Goal: Task Accomplishment & Management: Manage account settings

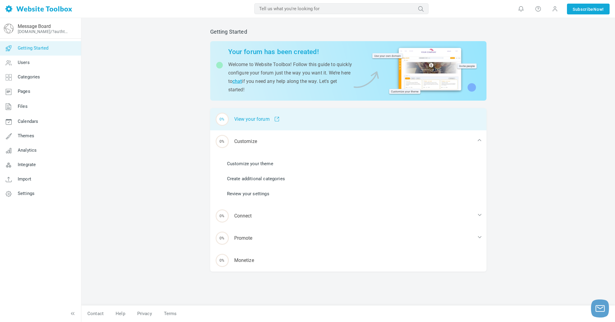
click at [261, 120] on div "0% View your forum" at bounding box center [348, 119] width 276 height 22
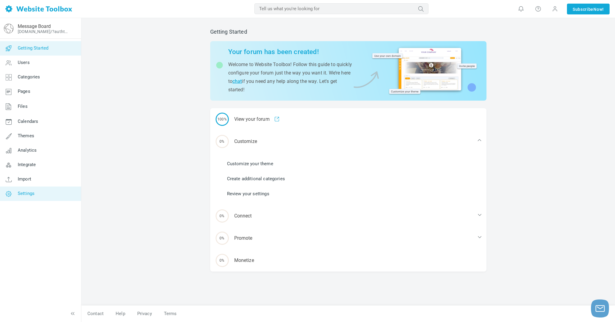
click at [29, 197] on link "Settings" at bounding box center [40, 193] width 81 height 14
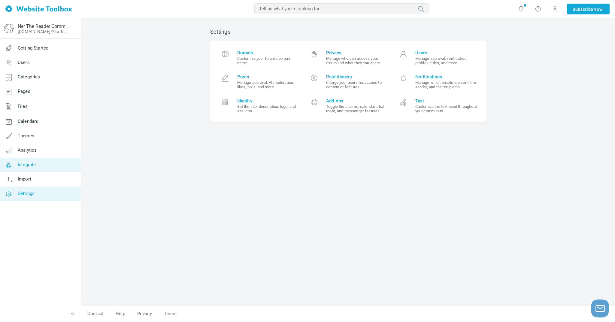
click at [22, 162] on span "Integrate" at bounding box center [27, 164] width 18 height 5
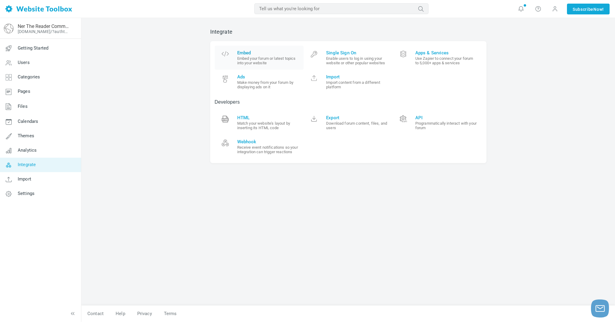
click at [247, 59] on small "Embed your forum or latest topics into your website" at bounding box center [268, 60] width 62 height 9
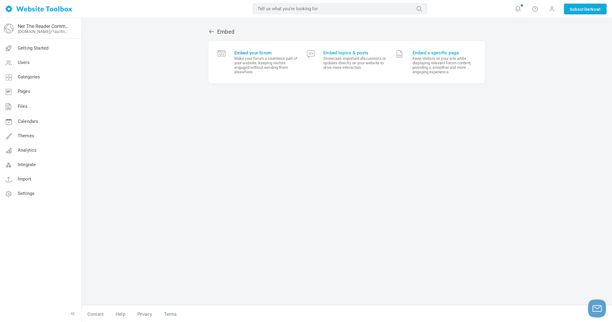
click at [239, 61] on small "Make your forum a seamless part of your website, keeping visitors engaged witho…" at bounding box center [265, 65] width 63 height 18
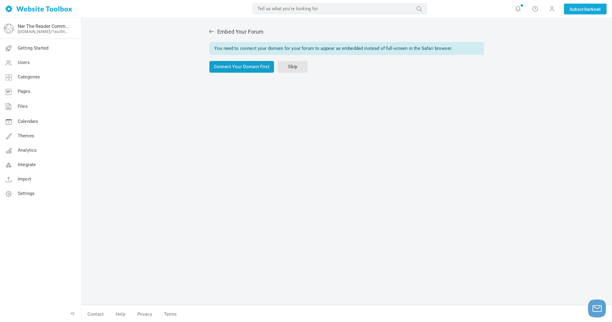
click at [251, 68] on link "Connect Your Domain First" at bounding box center [241, 67] width 65 height 12
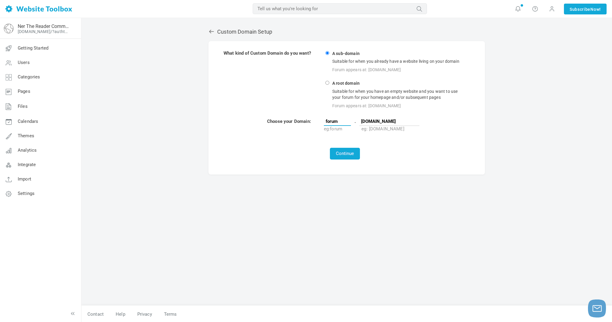
drag, startPoint x: 340, startPoint y: 122, endPoint x: 320, endPoint y: 120, distance: 19.9
click at [320, 120] on tr "Choose your Domain: forum . [DOMAIN_NAME] eg: forum eg: [DOMAIN_NAME]" at bounding box center [345, 125] width 244 height 14
type input "sacred unbinding"
drag, startPoint x: 350, startPoint y: 123, endPoint x: 328, endPoint y: 84, distance: 44.7
click at [328, 84] on input "A root domain Suitable for when you have an empty website and you want to use y…" at bounding box center [327, 83] width 4 height 4
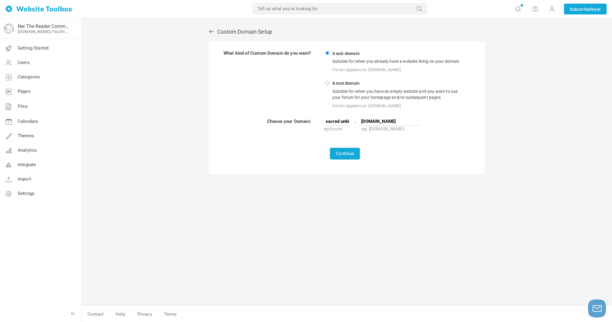
radio input "true"
type input "www"
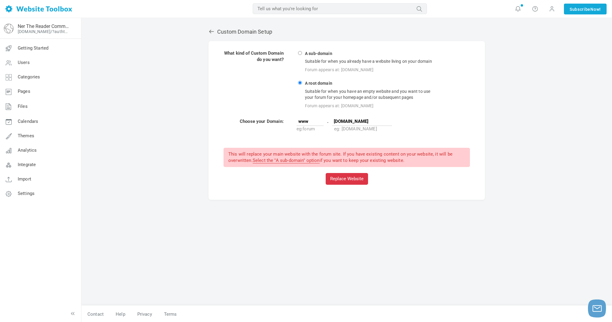
click at [331, 56] on td "A sub-domain Suitable for when you already have a website living on your domain…" at bounding box center [383, 80] width 174 height 60
click at [302, 54] on input "A sub-domain Suitable for when you already have a website living on your domain…" at bounding box center [300, 53] width 4 height 4
radio input "true"
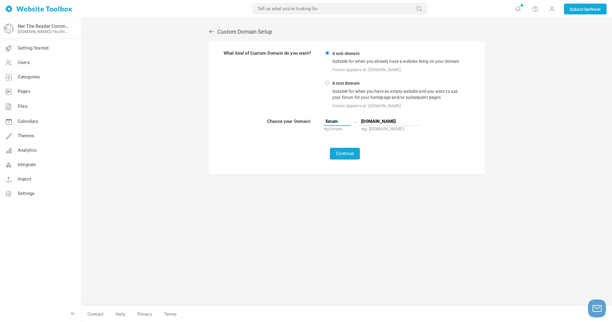
drag, startPoint x: 341, startPoint y: 120, endPoint x: 318, endPoint y: 116, distance: 23.5
click at [318, 116] on table "What kind of Custom Domain do you want? A sub-domain Suitable for when you alre…" at bounding box center [346, 104] width 252 height 115
type input "SacredUnbinding"
click at [350, 152] on button "Continue" at bounding box center [345, 154] width 30 height 12
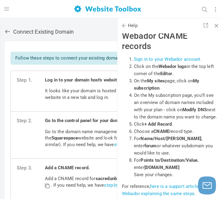
scroll to position [12977, 0]
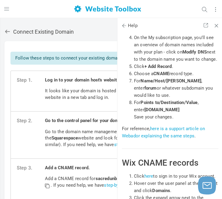
click at [11, 33] on link at bounding box center [9, 32] width 9 height 6
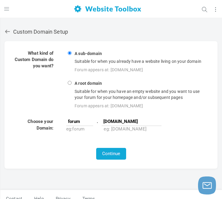
click at [7, 33] on icon at bounding box center [8, 32] width 6 height 6
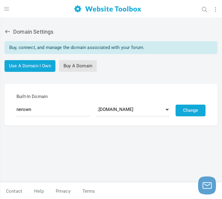
click at [7, 32] on icon at bounding box center [8, 32] width 6 height 6
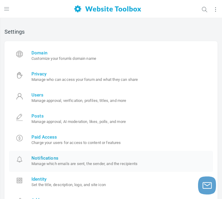
scroll to position [72, 0]
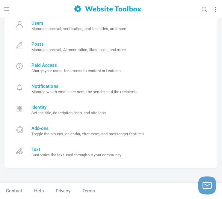
click at [10, 10] on button "button" at bounding box center [9, 8] width 11 height 17
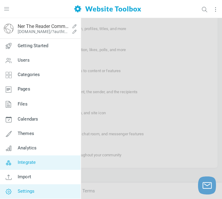
click at [47, 165] on link "Integrate" at bounding box center [40, 162] width 81 height 14
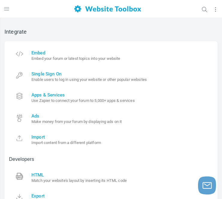
scroll to position [10, 0]
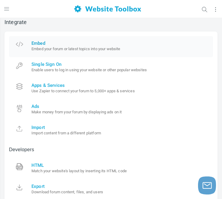
click at [81, 51] on link "Embed Embed your forum or latest topics into your website" at bounding box center [111, 46] width 204 height 21
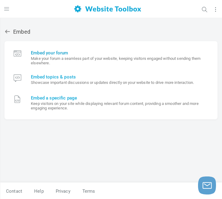
click at [61, 59] on small "Make your forum a seamless part of your website, keeping visitors engaged witho…" at bounding box center [120, 60] width 178 height 9
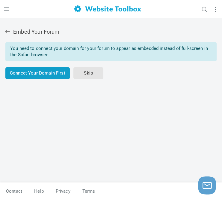
click at [43, 77] on link "Connect Your Domain First" at bounding box center [37, 73] width 65 height 12
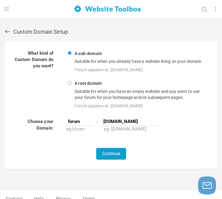
click at [117, 149] on button "Continue" at bounding box center [111, 154] width 30 height 12
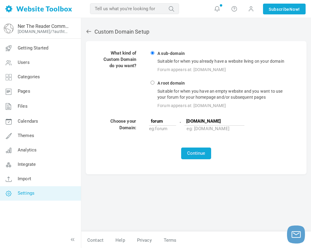
click at [17, 192] on icon at bounding box center [9, 193] width 18 height 14
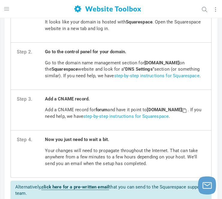
scroll to position [97, 0]
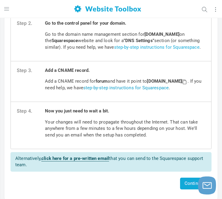
click at [169, 87] on link "step-by-step instructions for Squarespace" at bounding box center [126, 87] width 86 height 5
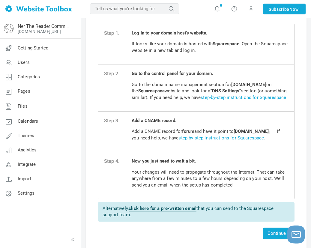
scroll to position [0, 0]
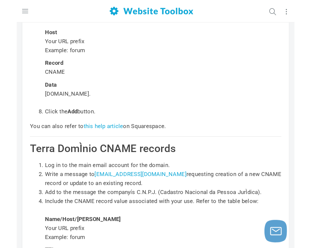
scroll to position [8751, 0]
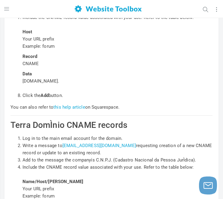
click at [193, 126] on h2 "Terra DomÌnio CNAME records" at bounding box center [112, 125] width 202 height 10
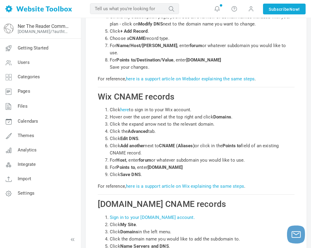
scroll to position [8851, 0]
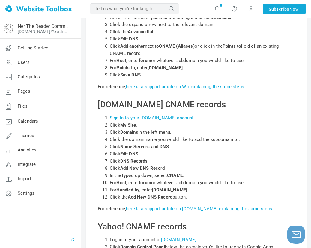
click at [72, 198] on icon at bounding box center [73, 240] width 6 height 6
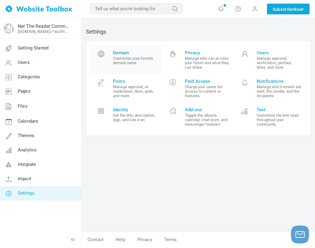
click at [132, 56] on span "Domain Customize your forum's domain name" at bounding box center [135, 57] width 45 height 15
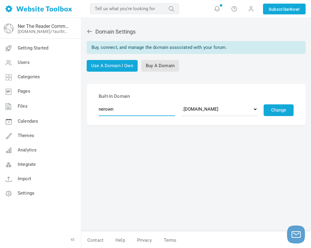
click at [156, 109] on input "nerown" at bounding box center [137, 109] width 77 height 14
drag, startPoint x: 132, startPoint y: 109, endPoint x: 85, endPoint y: 107, distance: 46.9
click at [85, 107] on div "Domain Settings Buy, connect, and manage the domain associated with your forum.…" at bounding box center [196, 127] width 230 height 209
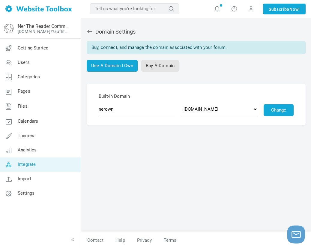
click at [26, 168] on link "Integrate" at bounding box center [40, 165] width 81 height 14
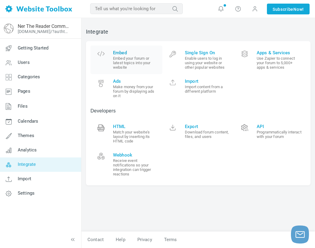
click at [132, 54] on span "Embed" at bounding box center [135, 52] width 45 height 5
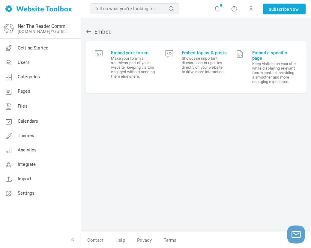
click at [274, 71] on small "Keep visitors on your site while displaying relevant forum content, providing a…" at bounding box center [275, 73] width 45 height 23
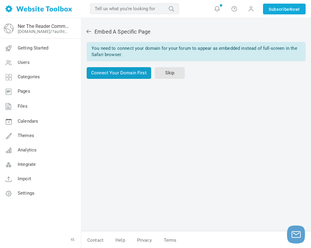
click at [124, 73] on link "Connect Your Domain First" at bounding box center [119, 73] width 65 height 12
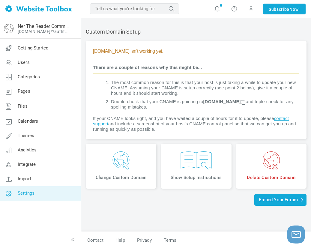
click at [28, 197] on link "Settings" at bounding box center [40, 193] width 81 height 14
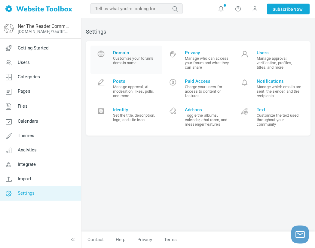
click at [129, 58] on small "Customize your forum's domain name" at bounding box center [135, 60] width 45 height 9
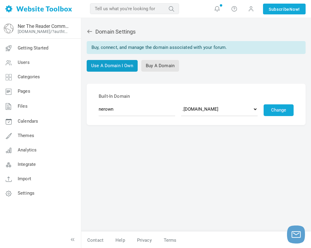
click at [119, 69] on link "Use A Domain I Own" at bounding box center [112, 66] width 51 height 12
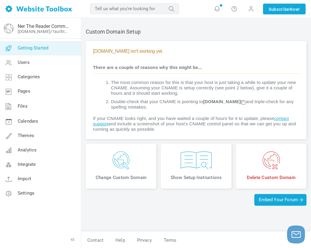
click at [33, 49] on span "Getting Started" at bounding box center [33, 47] width 31 height 5
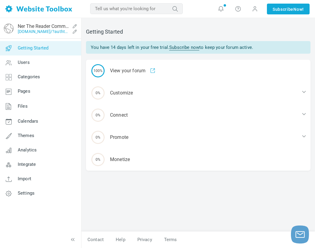
click at [50, 33] on link "[DOMAIN_NAME]/?authtoken=e3cbbc694969b4dfa262440b0c6ccc81&rememberMe=1" at bounding box center [44, 31] width 52 height 5
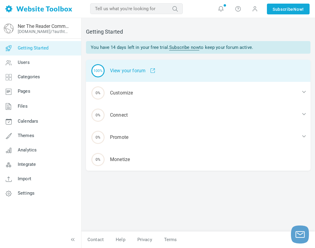
click at [131, 71] on div "100% View your forum" at bounding box center [198, 71] width 224 height 22
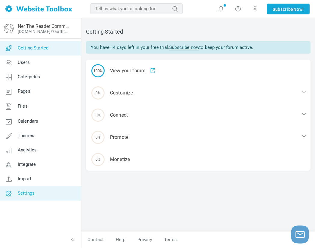
click at [29, 191] on span "Settings" at bounding box center [26, 193] width 17 height 5
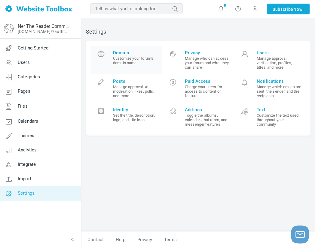
click at [130, 57] on small "Customize your forum's domain name" at bounding box center [135, 60] width 45 height 9
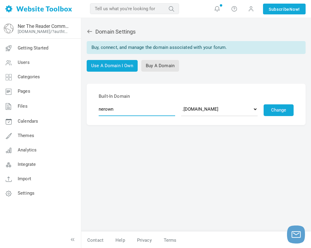
click at [118, 110] on input "nerown" at bounding box center [137, 109] width 77 height 14
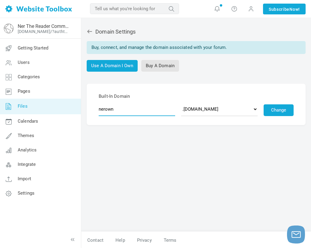
drag, startPoint x: 115, startPoint y: 110, endPoint x: 61, endPoint y: 104, distance: 55.0
click at [61, 104] on div "Ner The Reader Community [DOMAIN_NAME]/?authtoken=e3cbbc694969b4dfa262440b0c6cc…" at bounding box center [155, 133] width 311 height 231
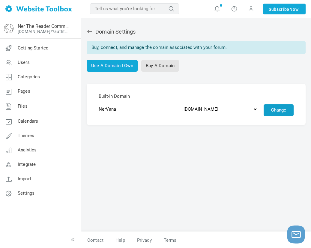
click at [281, 112] on button "Change" at bounding box center [279, 110] width 30 height 12
type input "nervana"
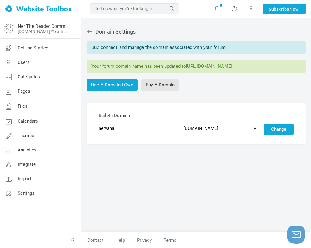
drag, startPoint x: 272, startPoint y: 65, endPoint x: 189, endPoint y: 66, distance: 83.2
click at [188, 66] on div "Your forum domain name has been updated to https://nervana.discussion.community" at bounding box center [196, 66] width 219 height 13
click at [88, 32] on icon at bounding box center [89, 32] width 5 height 4
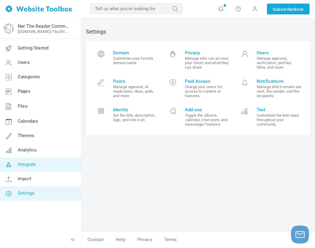
click at [33, 164] on span "Integrate" at bounding box center [27, 164] width 18 height 5
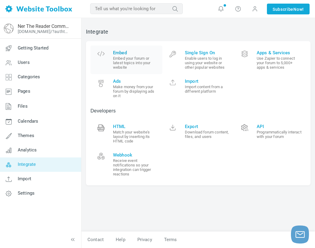
click at [130, 61] on small "Embed your forum or latest topics into your website" at bounding box center [135, 63] width 45 height 14
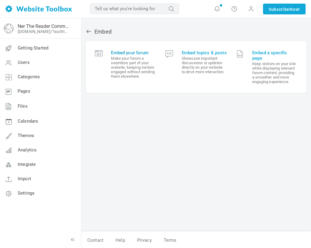
click at [143, 71] on small "Make your forum a seamless part of your website, keeping visitors engaged witho…" at bounding box center [133, 67] width 45 height 23
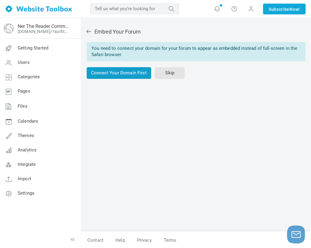
click at [138, 73] on link "Connect Your Domain First" at bounding box center [119, 73] width 65 height 12
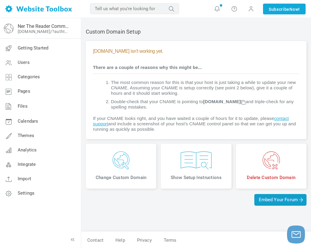
click at [285, 200] on span "Embed Your Forum" at bounding box center [280, 199] width 43 height 5
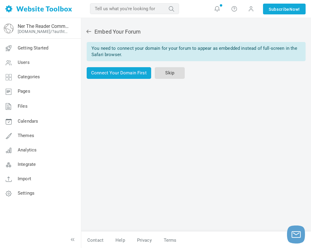
click at [165, 74] on link "Skip" at bounding box center [170, 73] width 30 height 12
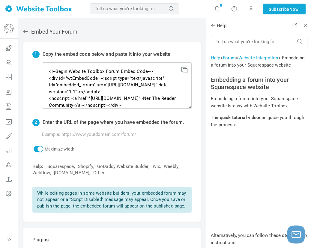
click at [28, 32] on icon at bounding box center [26, 32] width 6 height 6
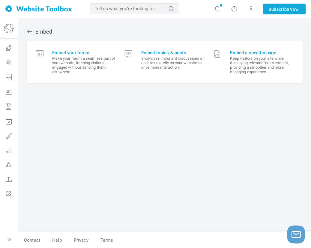
click at [265, 68] on small "Keep visitors on your site while displaying relevant forum content, providing a…" at bounding box center [261, 65] width 63 height 18
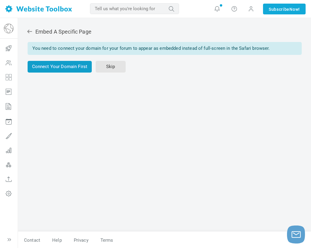
click at [68, 68] on link "Connect Your Domain First" at bounding box center [60, 67] width 65 height 12
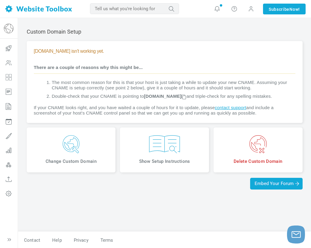
click at [83, 153] on img at bounding box center [71, 144] width 80 height 18
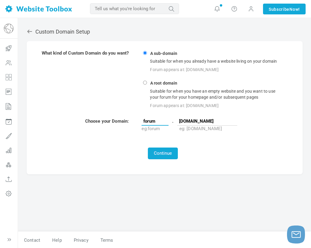
click at [153, 121] on input "forum" at bounding box center [155, 121] width 27 height 9
drag, startPoint x: 157, startPoint y: 130, endPoint x: 166, endPoint y: 150, distance: 22.4
click at [166, 150] on button "Continue" at bounding box center [163, 154] width 30 height 12
drag, startPoint x: 163, startPoint y: 121, endPoint x: 129, endPoint y: 118, distance: 34.1
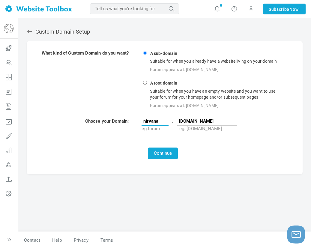
click at [129, 118] on tr "Choose your Domain: nirvana . [DOMAIN_NAME] eg: forum eg: [DOMAIN_NAME]" at bounding box center [163, 125] width 244 height 14
type input "NerVana"
click at [171, 152] on button "Continue" at bounding box center [163, 154] width 30 height 12
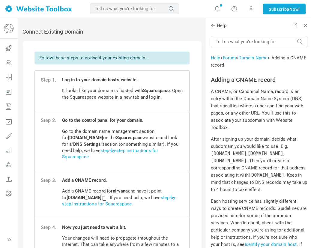
scroll to position [12477, 0]
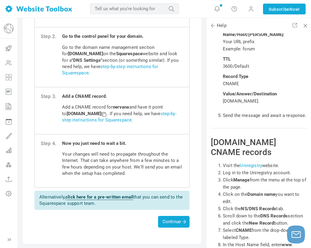
scroll to position [116, 0]
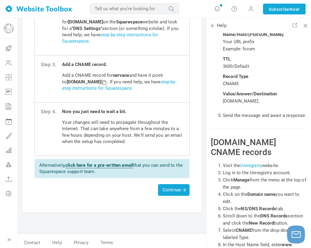
click at [116, 86] on link "step-by-step instructions for Squarespace" at bounding box center [119, 85] width 115 height 12
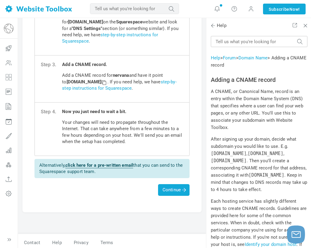
click at [116, 86] on link "step-by-step instructions for Squarespace" at bounding box center [119, 85] width 115 height 12
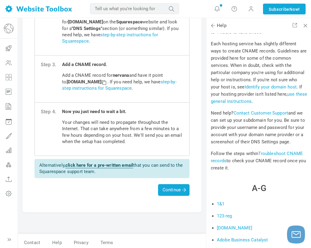
scroll to position [311, 0]
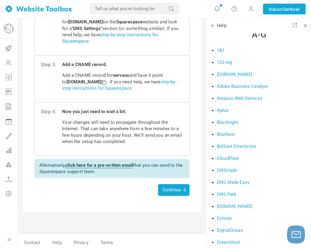
click at [140, 33] on link "step-by-step instructions for Squarespace" at bounding box center [110, 38] width 96 height 12
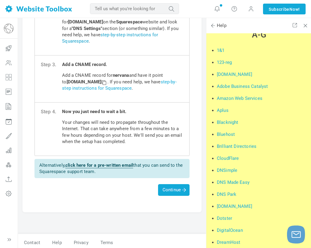
scroll to position [0, 0]
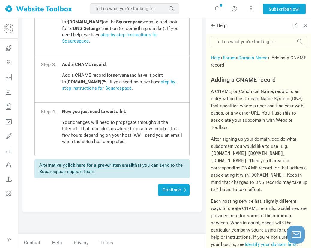
click at [140, 33] on link "step-by-step instructions for Squarespace" at bounding box center [110, 38] width 96 height 12
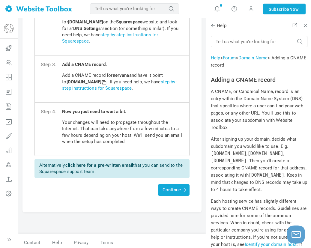
click at [175, 57] on li "Step 3. Add a CNAME record. Add a CNAME record for nervana and have it point to…" at bounding box center [112, 79] width 155 height 47
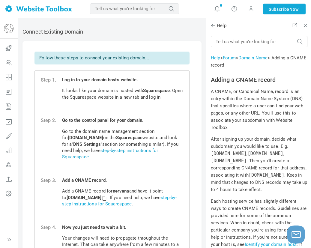
click at [130, 148] on link "step-by-step instructions for Squarespace" at bounding box center [110, 154] width 96 height 12
click at [280, 77] on h2 "Adding a CNAME record" at bounding box center [259, 79] width 97 height 7
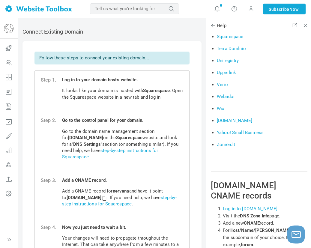
scroll to position [1052, 0]
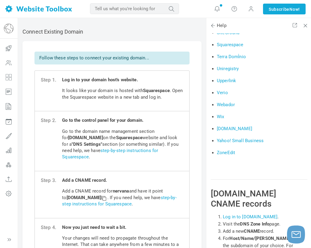
click at [226, 47] on link "Squarespace" at bounding box center [230, 44] width 27 height 5
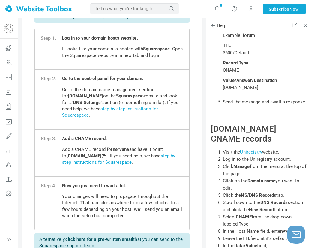
scroll to position [83, 0]
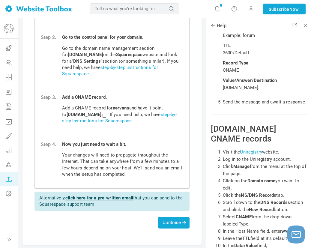
click at [11, 179] on icon at bounding box center [9, 179] width 18 height 14
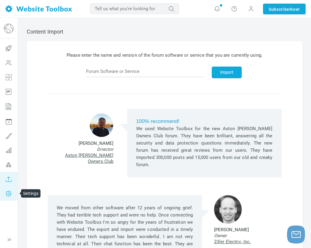
click at [5, 195] on icon at bounding box center [9, 193] width 18 height 14
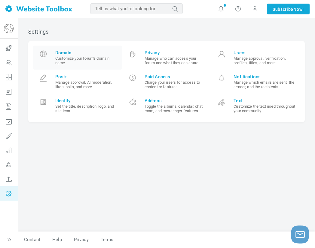
click at [80, 59] on small "Customize your forum's domain name" at bounding box center [86, 60] width 62 height 9
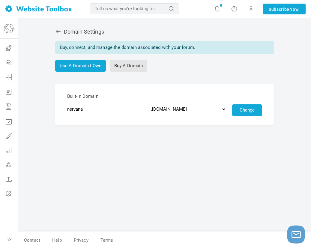
click at [57, 31] on icon at bounding box center [58, 32] width 5 height 4
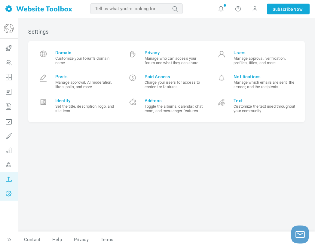
click at [9, 177] on icon at bounding box center [9, 179] width 18 height 14
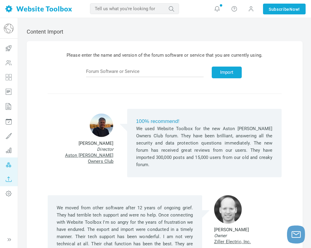
click at [8, 163] on icon at bounding box center [9, 165] width 18 height 14
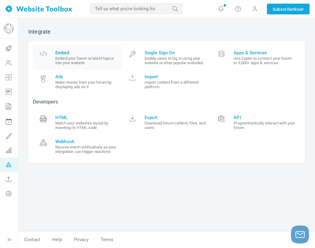
click at [89, 59] on small "Embed your forum or latest topics into your website" at bounding box center [86, 60] width 62 height 9
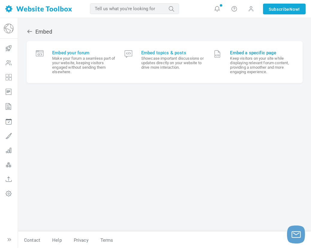
click at [245, 56] on small "Keep visitors on your site while displaying relevant forum content, providing a…" at bounding box center [261, 65] width 63 height 18
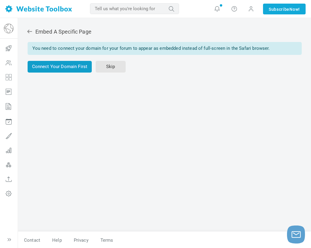
click at [65, 71] on link "Connect Your Domain First" at bounding box center [60, 67] width 65 height 12
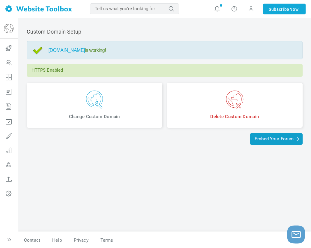
click at [271, 141] on span "Embed Your Forum" at bounding box center [276, 138] width 43 height 5
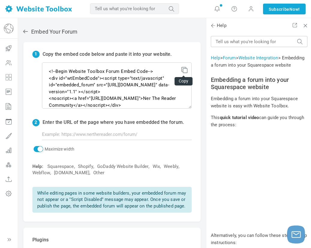
click at [184, 70] on icon at bounding box center [184, 69] width 4 height 4
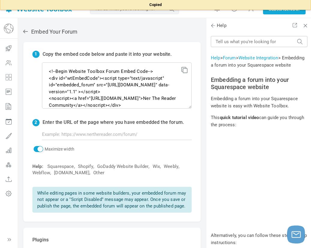
click at [184, 70] on icon at bounding box center [184, 69] width 4 height 4
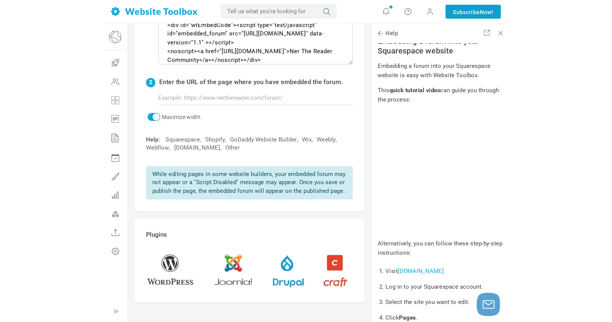
scroll to position [1, 0]
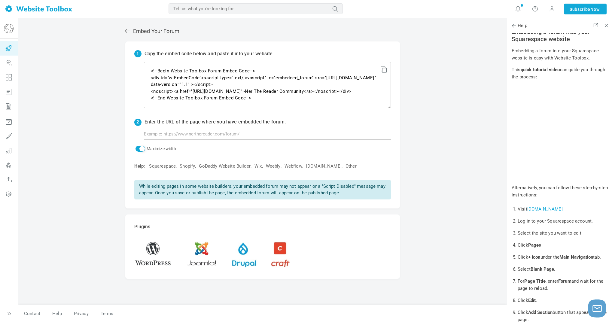
click at [12, 47] on icon at bounding box center [9, 48] width 18 height 14
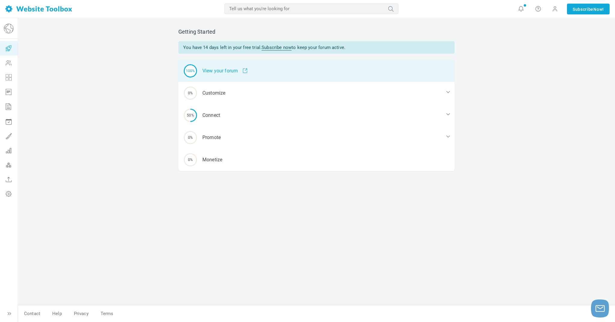
click at [223, 71] on div "100% View your forum" at bounding box center [316, 71] width 276 height 22
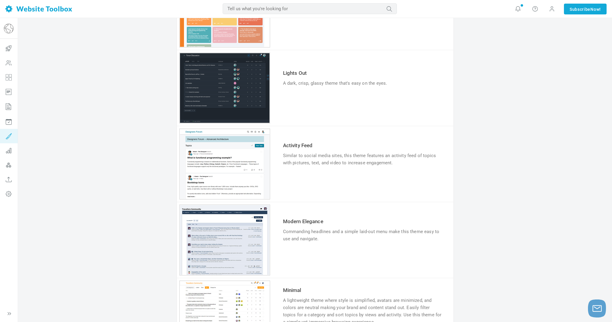
scroll to position [91, 0]
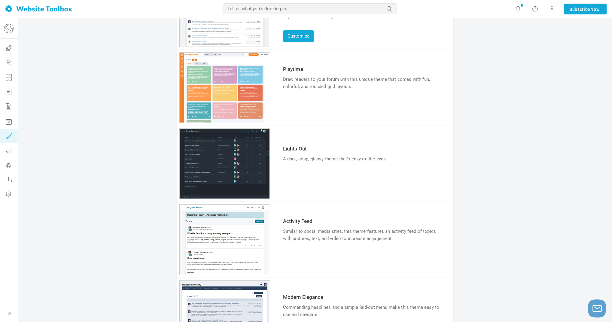
click at [293, 70] on link "Playtime" at bounding box center [293, 69] width 20 height 6
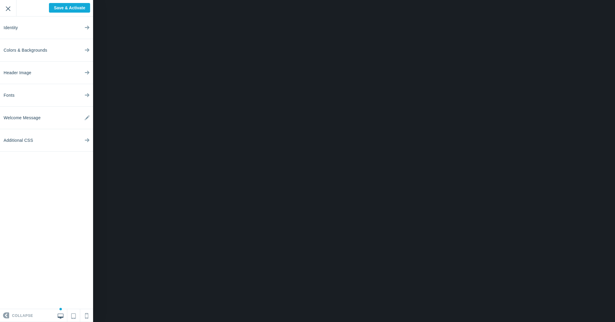
click at [9, 10] on input "Exit" at bounding box center [8, 8] width 16 height 17
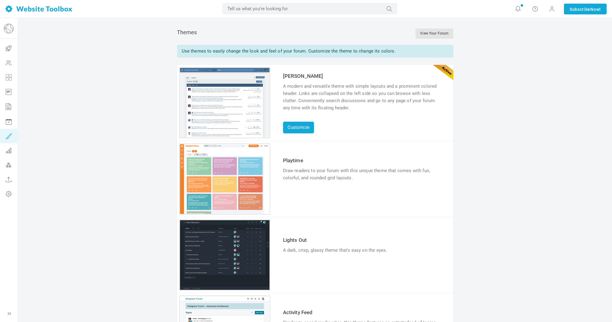
scroll to position [195, 0]
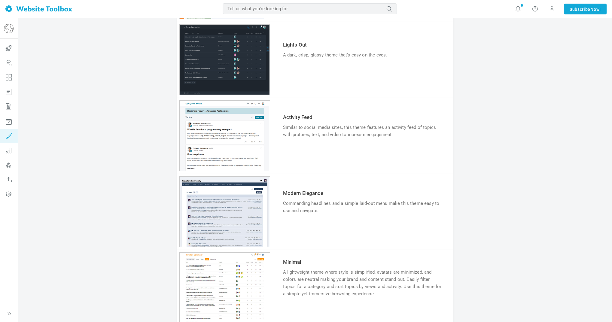
click at [253, 133] on div "1 2 3 4 5 6" at bounding box center [224, 135] width 91 height 71
click at [238, 123] on div "1 2 3 4 5 6" at bounding box center [224, 135] width 91 height 71
click at [302, 153] on link "Try & Customize" at bounding box center [305, 153] width 44 height 10
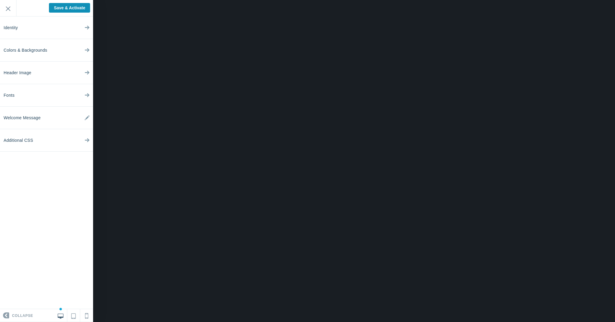
click at [65, 6] on input "Save & Activate" at bounding box center [69, 8] width 41 height 10
type input "Saving..."
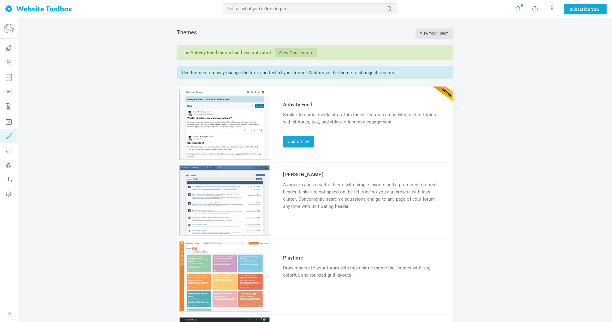
click at [299, 56] on link "View Your Forum" at bounding box center [295, 52] width 42 height 9
click at [11, 29] on img at bounding box center [9, 29] width 10 height 10
click at [13, 63] on icon at bounding box center [9, 63] width 18 height 14
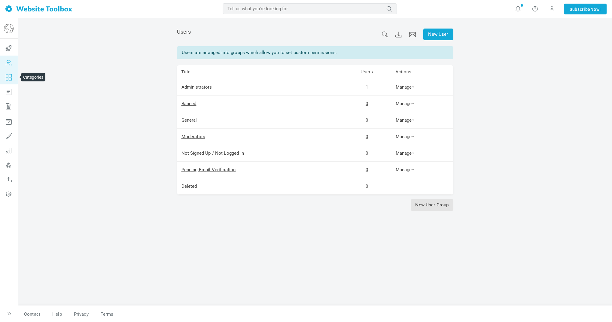
click at [4, 78] on icon at bounding box center [9, 77] width 18 height 14
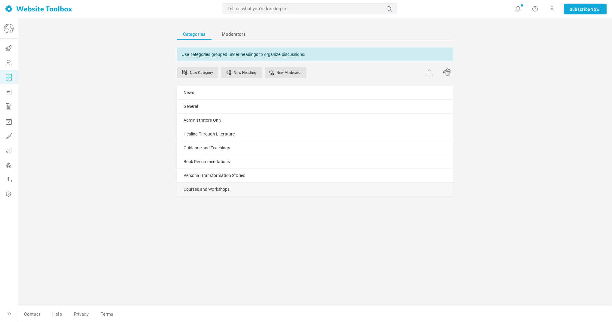
click at [0, 0] on span at bounding box center [0, 0] width 0 height 0
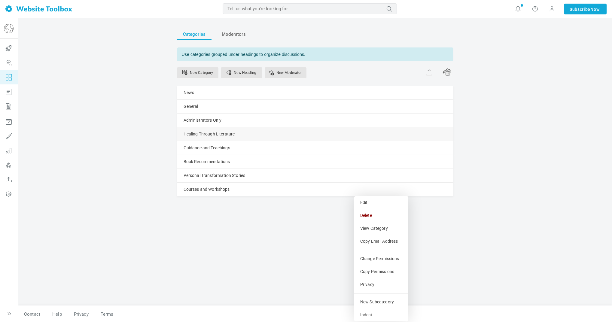
click at [0, 0] on link "Manage" at bounding box center [0, 0] width 0 height 0
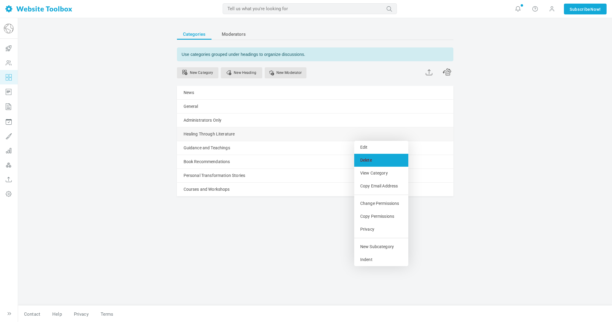
click at [380, 159] on link "Delete" at bounding box center [381, 160] width 54 height 13
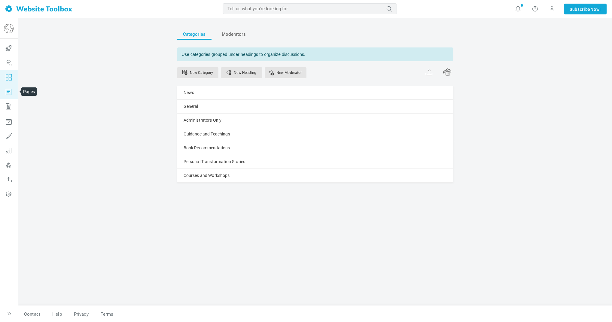
click at [12, 95] on icon at bounding box center [9, 91] width 18 height 14
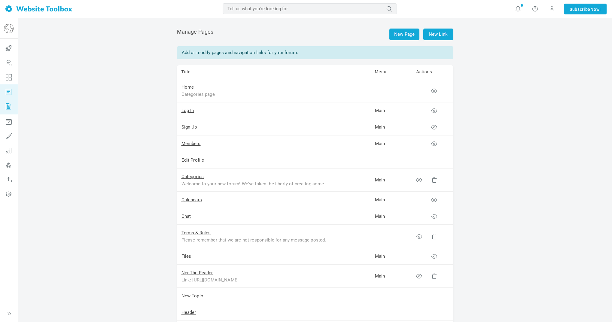
click at [8, 108] on icon at bounding box center [9, 107] width 18 height 16
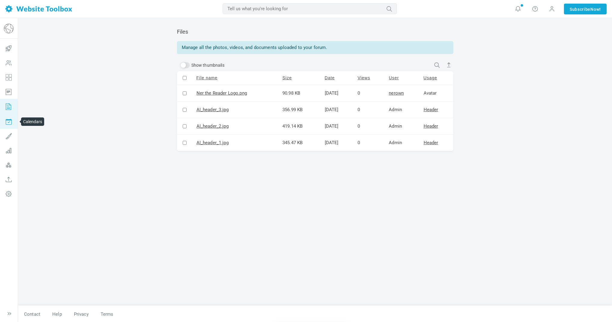
click at [4, 122] on icon at bounding box center [9, 121] width 18 height 14
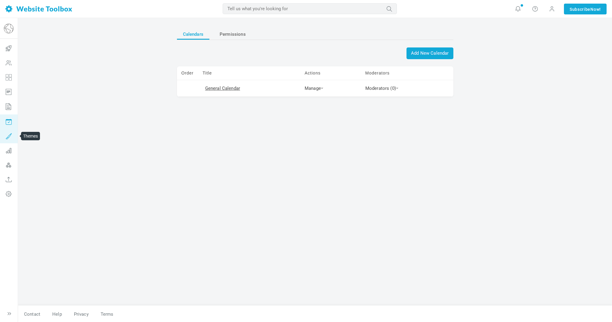
click at [5, 134] on icon at bounding box center [9, 136] width 18 height 14
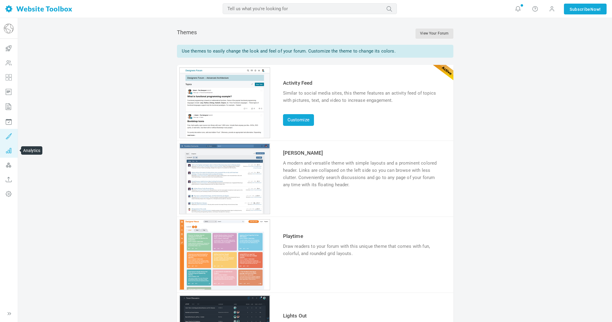
click at [12, 149] on icon at bounding box center [9, 150] width 18 height 14
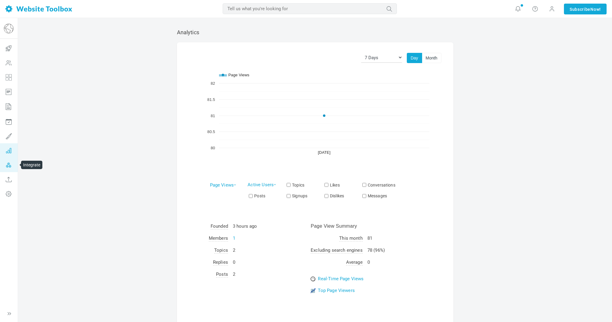
click at [14, 159] on icon at bounding box center [9, 165] width 18 height 14
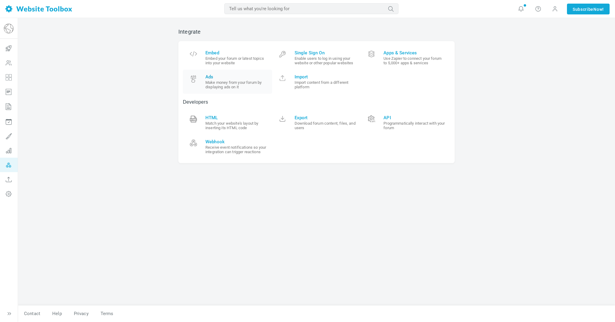
click at [215, 84] on small "Make money from your forum by displaying ads on it" at bounding box center [236, 84] width 62 height 9
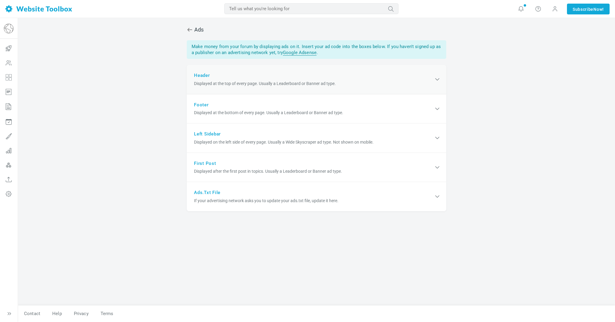
click at [211, 87] on div "Header Displayed at the top of every page. Usually a Leaderboard or Banner ad t…" at bounding box center [316, 79] width 259 height 29
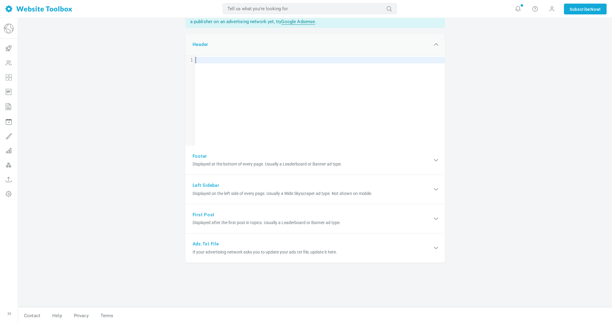
scroll to position [32, 0]
click at [512, 83] on div "Ads Make money from your forum by displaying ads on it. Insert your ad code int…" at bounding box center [315, 154] width 594 height 337
click at [368, 43] on div "Header Displayed at the top of every page. Usually a Leaderboard or Banner ad t…" at bounding box center [314, 44] width 259 height 22
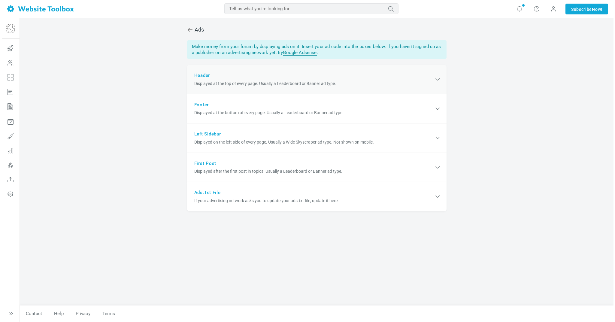
scroll to position [0, 0]
click at [8, 45] on icon at bounding box center [9, 48] width 18 height 14
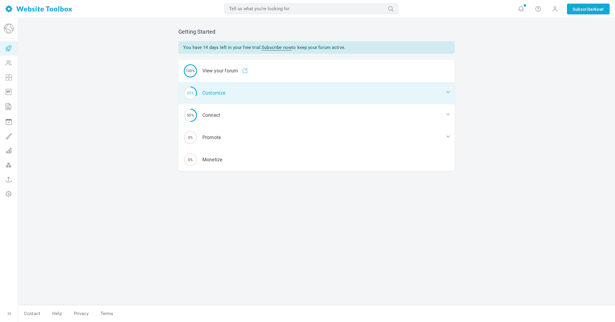
click at [220, 95] on div "33% Customize" at bounding box center [316, 93] width 276 height 22
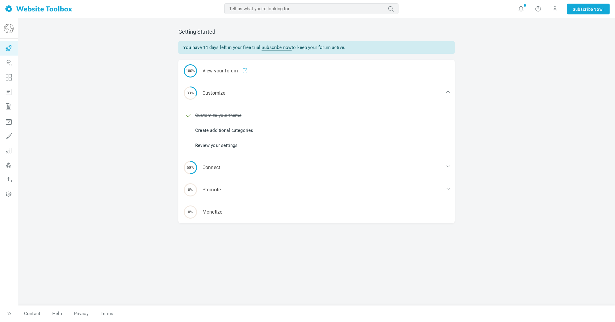
click at [229, 145] on link "Review your settings" at bounding box center [216, 145] width 42 height 7
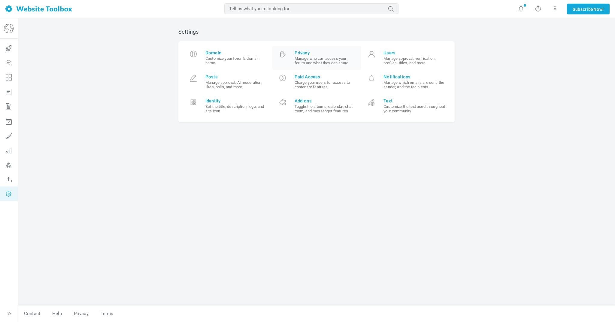
click at [321, 53] on span "Privacy" at bounding box center [326, 52] width 62 height 5
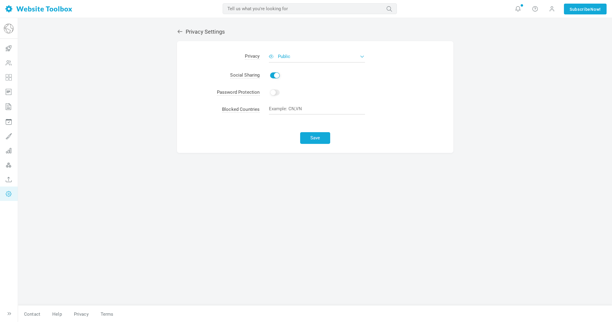
click at [309, 58] on button "Public" at bounding box center [317, 56] width 96 height 12
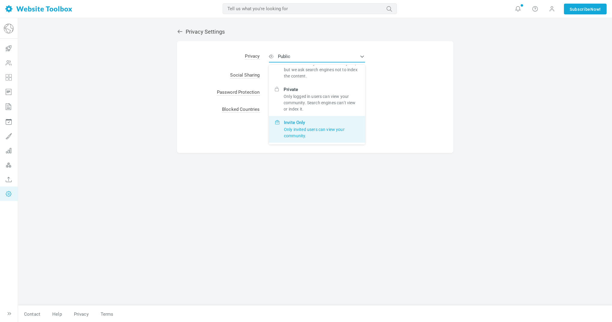
scroll to position [1, 0]
click at [339, 132] on p "Only invited users can view your community." at bounding box center [321, 132] width 75 height 13
click at [0, 0] on input "Invite Only Only invited users can view your community." at bounding box center [0, 0] width 0 height 0
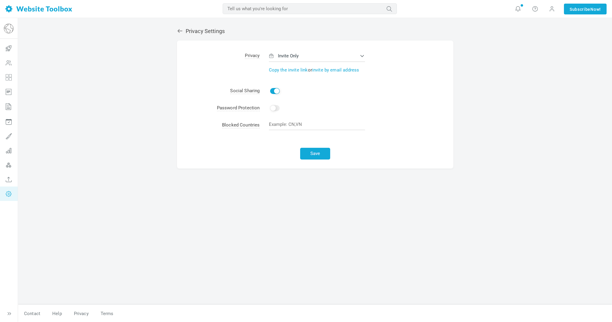
click at [275, 92] on input "Enable" at bounding box center [275, 91] width 10 height 6
checkbox input "false"
click at [274, 107] on input "Enable" at bounding box center [275, 108] width 10 height 6
checkbox input "false"
click at [384, 101] on td "Enable Change" at bounding box center [356, 108] width 193 height 17
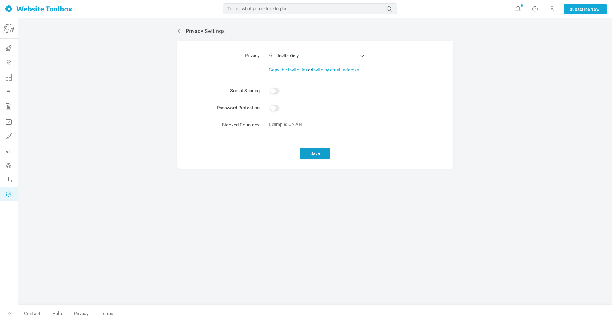
click at [322, 153] on button "Save" at bounding box center [315, 154] width 30 height 12
click at [275, 109] on input "Enable" at bounding box center [275, 108] width 10 height 6
click at [287, 109] on input "text" at bounding box center [317, 106] width 96 height 11
click at [323, 152] on button "Save" at bounding box center [315, 154] width 30 height 12
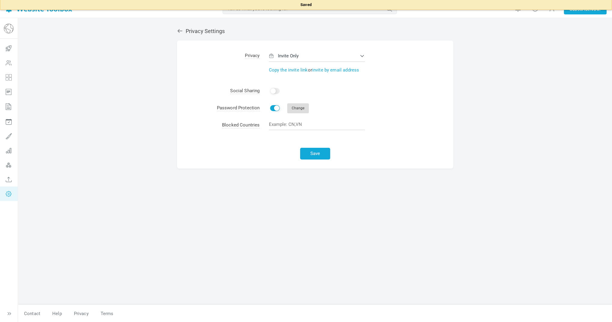
click at [290, 108] on span "Change" at bounding box center [298, 108] width 22 height 10
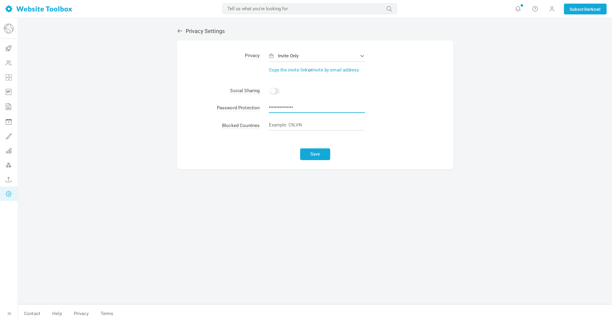
drag, startPoint x: 308, startPoint y: 108, endPoint x: 250, endPoint y: 115, distance: 57.7
click at [248, 116] on tr "Password Protection Enable sacredunbinding1 Change" at bounding box center [315, 109] width 276 height 18
drag, startPoint x: 296, startPoint y: 109, endPoint x: 247, endPoint y: 106, distance: 49.0
click at [248, 106] on tr "Password Protection Enable sacredunbinding1 Change" at bounding box center [315, 109] width 276 height 18
type input "1Sacred"
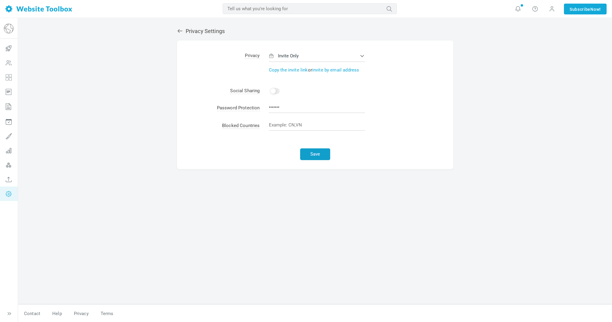
click at [313, 157] on button "Save" at bounding box center [315, 154] width 30 height 12
click at [182, 32] on icon at bounding box center [180, 31] width 6 height 6
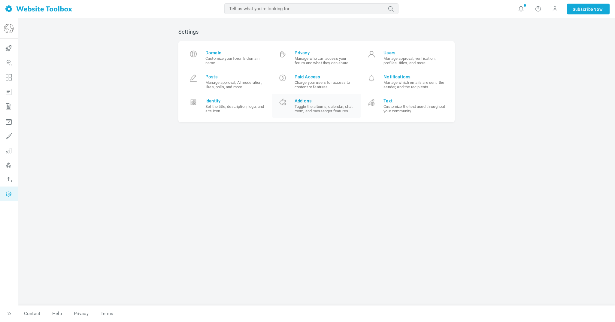
click at [315, 106] on small "Toggle the albums, calendar, chat room, and messenger features" at bounding box center [326, 108] width 62 height 9
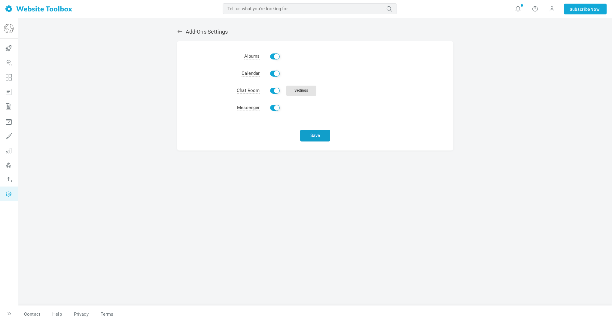
click at [317, 137] on button "Save" at bounding box center [315, 136] width 30 height 12
click at [180, 31] on icon at bounding box center [179, 32] width 5 height 4
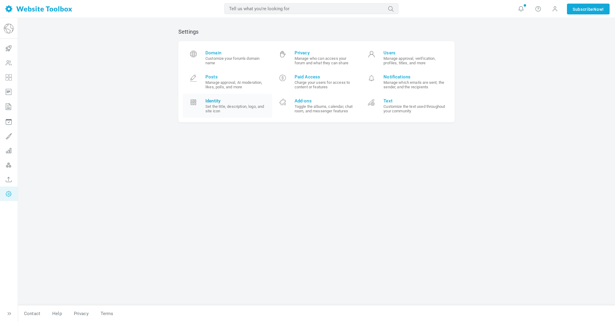
click at [225, 109] on small "Set the title, description, logo, and site icon" at bounding box center [236, 108] width 62 height 9
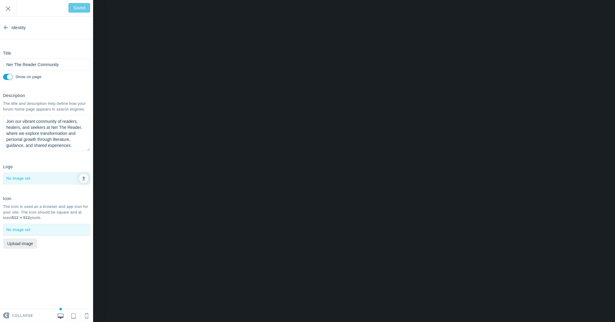
scroll to position [1, 0]
drag, startPoint x: 64, startPoint y: 64, endPoint x: 0, endPoint y: 60, distance: 63.8
click at [0, 60] on div "Title Ner The Reader Community Please fill out this field. Show on page" at bounding box center [46, 64] width 93 height 33
type input "S"
type input "Save"
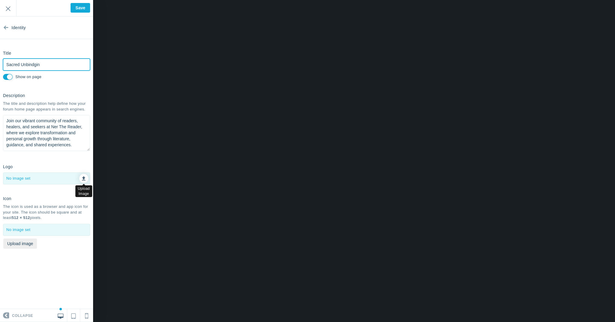
type input "Sacred Unbindgin"
click at [85, 175] on icon at bounding box center [84, 177] width 4 height 4
type input "C:\fakepath\NerOwn.PNG"
click at [44, 64] on input "Sacred Unbindgin" at bounding box center [46, 65] width 87 height 12
type input "Sacred Unbinding"
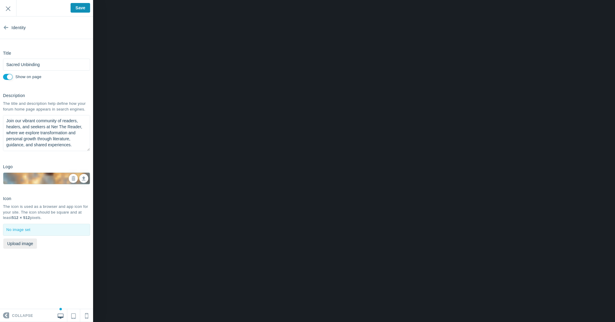
click at [74, 11] on input "Save" at bounding box center [81, 8] width 20 height 10
click at [51, 127] on textarea "Join our vibrant community of readers, healers, and seekers at Ner The Reader, …" at bounding box center [46, 133] width 87 height 36
type input "Save"
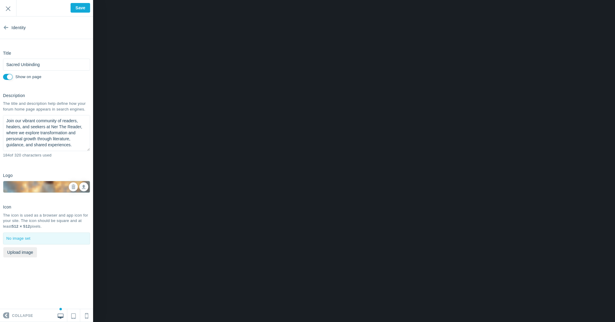
click at [66, 141] on textarea "Join our vibrant community of readers, healers, and seekers at Ner The Reader, …" at bounding box center [46, 133] width 87 height 36
drag, startPoint x: 72, startPoint y: 145, endPoint x: 2, endPoint y: 118, distance: 76.1
click at [2, 118] on div "Description The title and description help define how your forum home page appe…" at bounding box center [46, 125] width 93 height 71
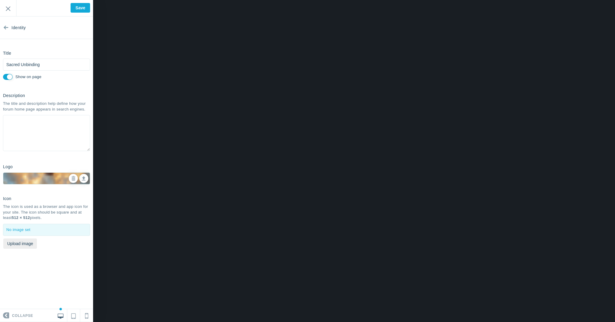
paste textarea "A private space for the original circle of visionaries who stepped forward firs…"
drag, startPoint x: 21, startPoint y: 133, endPoint x: 67, endPoint y: 125, distance: 46.7
click at [67, 125] on textarea "Join our vibrant community of readers, healers, and seekers at Ner The Reader, …" at bounding box center [46, 133] width 87 height 36
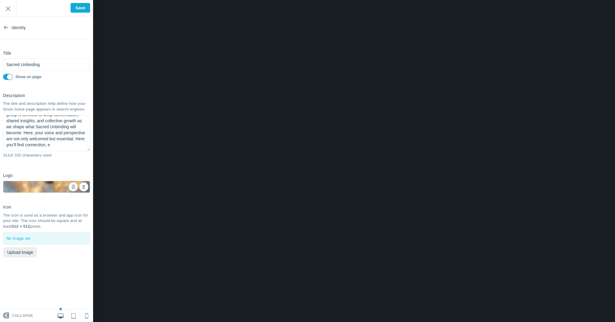
drag, startPoint x: 38, startPoint y: 147, endPoint x: 53, endPoint y: 138, distance: 17.8
click at [53, 138] on textarea "Join our vibrant community of readers, healers, and seekers at Ner The Reader, …" at bounding box center [46, 133] width 87 height 36
click at [60, 121] on textarea "Join our vibrant community of readers, healers, and seekers at Ner The Reader, …" at bounding box center [46, 133] width 87 height 36
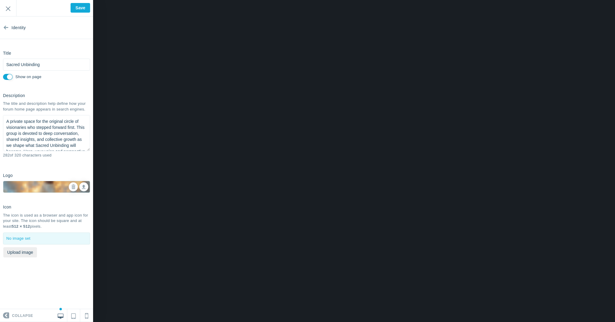
click at [57, 126] on textarea "Join our vibrant community of readers, healers, and seekers at Ner The Reader, …" at bounding box center [46, 133] width 87 height 36
drag, startPoint x: 78, startPoint y: 127, endPoint x: 37, endPoint y: 120, distance: 41.8
click at [37, 120] on textarea "Join our vibrant community of readers, healers, and seekers at Ner The Reader, …" at bounding box center [46, 133] width 87 height 36
type textarea "A private space. This group is devoted to deep conversation, shared insights, a…"
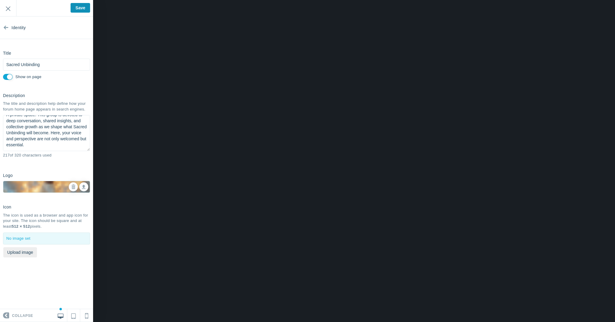
click at [79, 12] on input "Save" at bounding box center [81, 8] width 20 height 10
click at [3, 29] on link "Identity" at bounding box center [46, 28] width 93 height 23
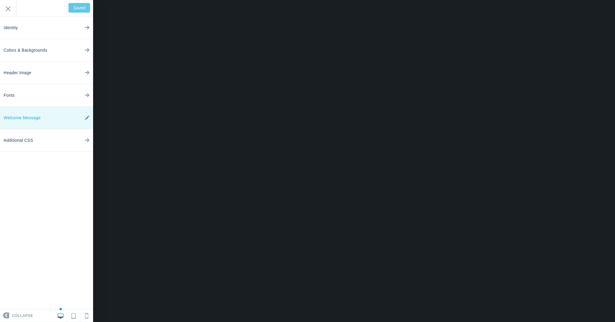
click at [65, 118] on link "Welcome Message" at bounding box center [46, 118] width 93 height 23
type input "Saved"
click at [10, 12] on input "Exit" at bounding box center [8, 8] width 16 height 17
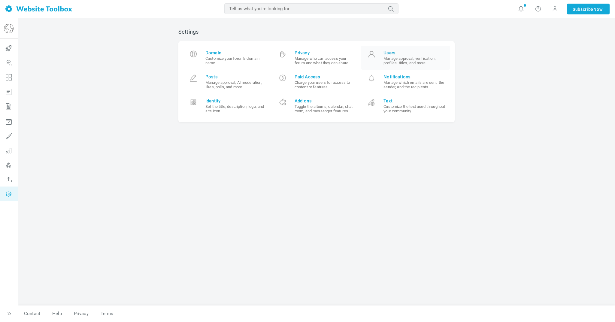
click at [393, 53] on span "Users" at bounding box center [414, 52] width 62 height 5
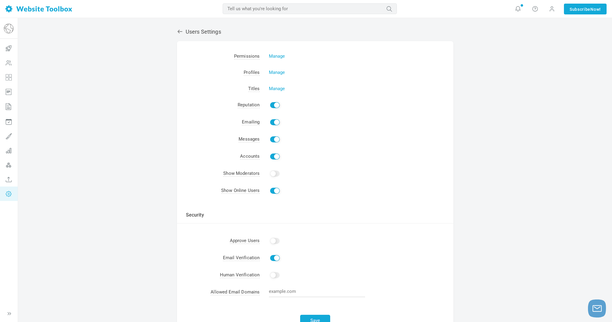
click at [275, 242] on input "Enable" at bounding box center [275, 241] width 10 height 6
checkbox input "true"
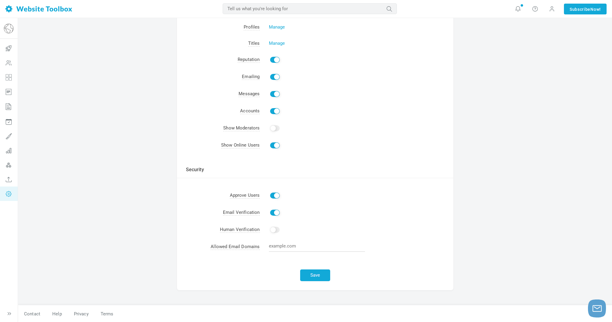
click at [271, 129] on input "Show" at bounding box center [275, 128] width 10 height 6
checkbox input "true"
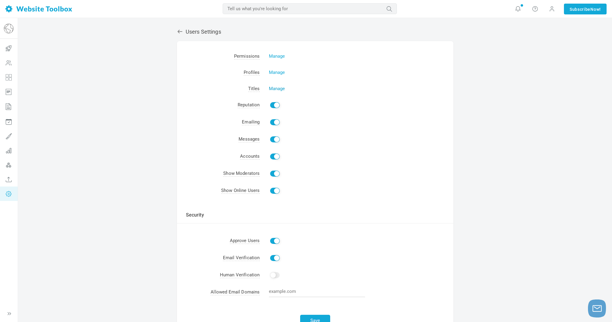
click at [269, 89] on link "Manage" at bounding box center [277, 88] width 16 height 5
click at [10, 180] on icon at bounding box center [9, 179] width 18 height 14
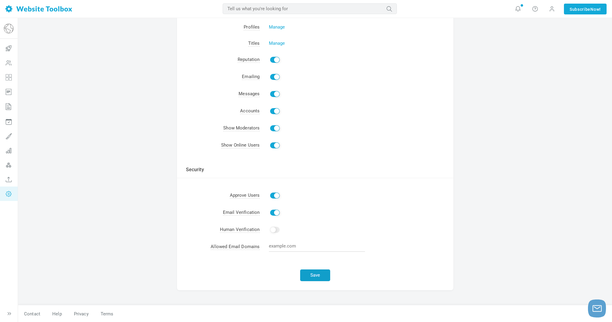
click at [323, 278] on button "Save" at bounding box center [315, 275] width 30 height 12
click at [8, 181] on icon at bounding box center [9, 179] width 18 height 14
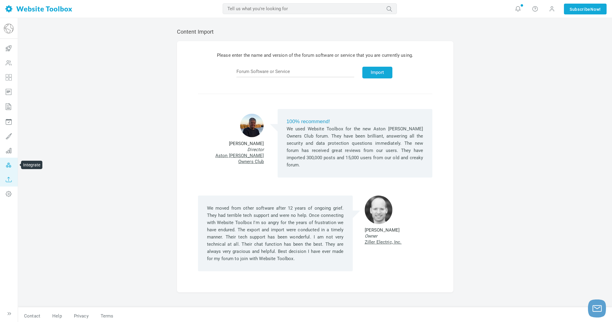
click at [7, 167] on icon at bounding box center [9, 165] width 18 height 14
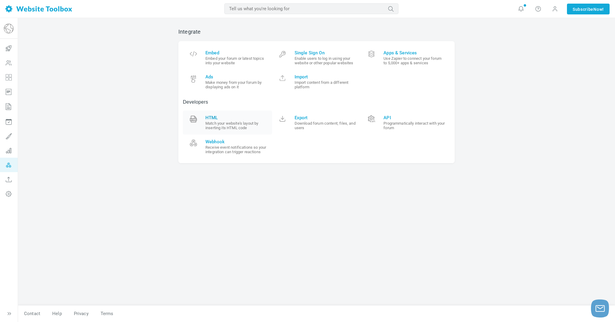
click at [219, 121] on small "Match your website's layout by inserting its HTML code" at bounding box center [236, 125] width 62 height 9
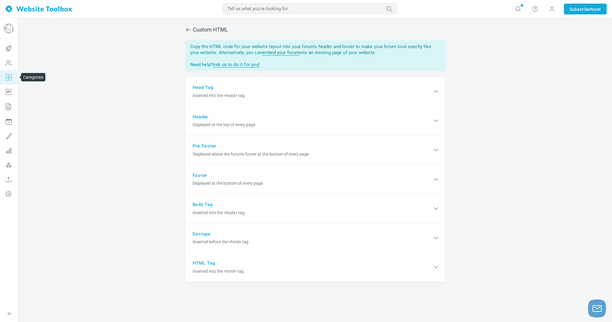
click at [11, 76] on icon at bounding box center [9, 77] width 18 height 14
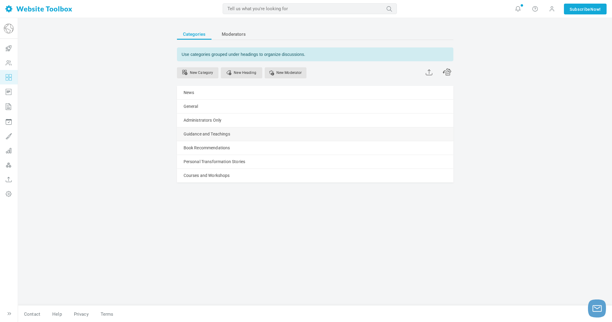
click at [437, 134] on div "Guidance and Teachings [GEOGRAPHIC_DATA] Edit [GEOGRAPHIC_DATA] View Category C…" at bounding box center [315, 134] width 276 height 14
click at [0, 0] on link "Manage" at bounding box center [0, 0] width 0 height 0
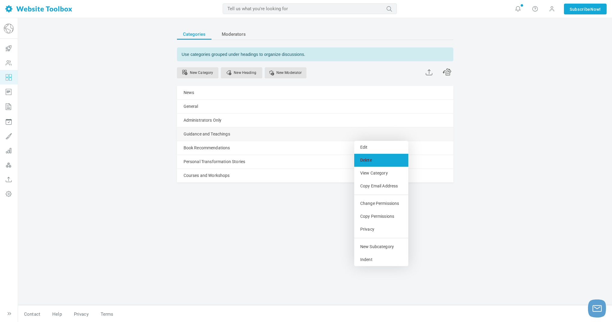
click at [374, 161] on link "Delete" at bounding box center [381, 160] width 54 height 13
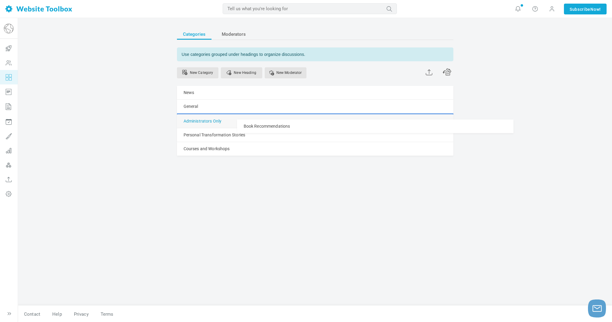
drag, startPoint x: 182, startPoint y: 134, endPoint x: 185, endPoint y: 119, distance: 15.1
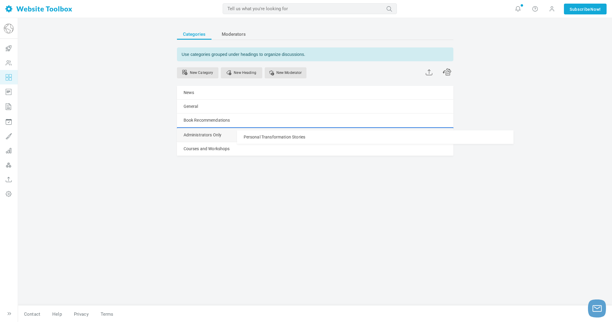
drag, startPoint x: 184, startPoint y: 148, endPoint x: 184, endPoint y: 130, distance: 17.7
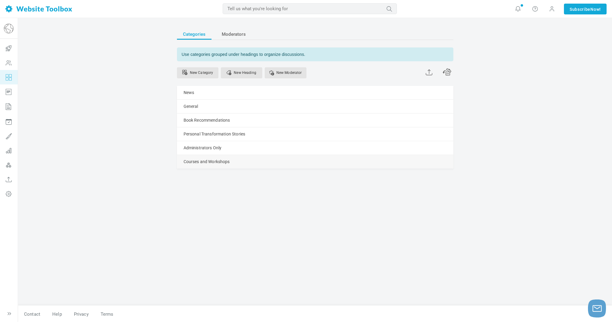
click at [0, 0] on link "Manage" at bounding box center [0, 0] width 0 height 0
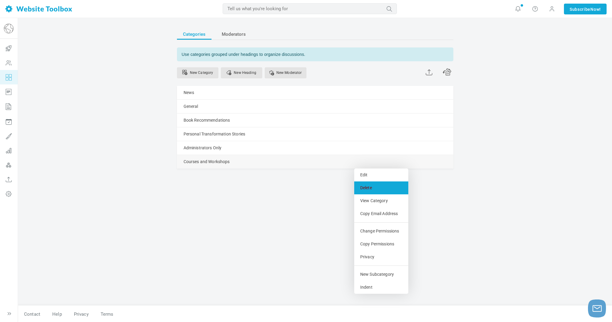
click at [375, 186] on link "Delete" at bounding box center [381, 187] width 54 height 13
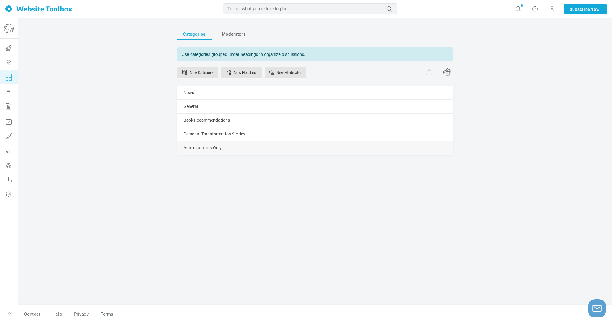
click at [0, 0] on link "Manage" at bounding box center [0, 0] width 0 height 0
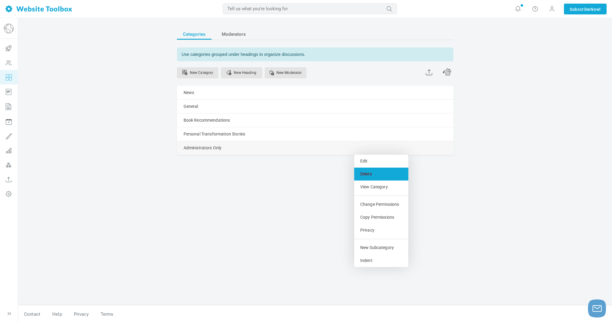
click at [374, 175] on link "Delete" at bounding box center [381, 174] width 54 height 13
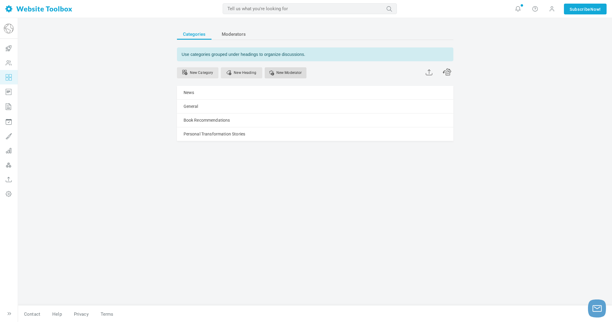
click at [286, 73] on link "New Moderator" at bounding box center [286, 72] width 42 height 11
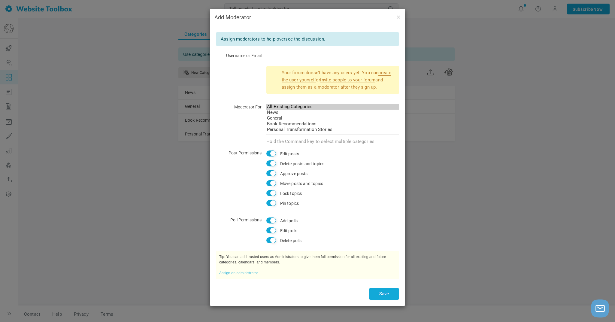
drag, startPoint x: 460, startPoint y: 165, endPoint x: 424, endPoint y: 154, distance: 37.9
click at [460, 165] on div "Add Moderator Assign moderators to help oversee the discussion. Username or Ema…" at bounding box center [307, 161] width 615 height 322
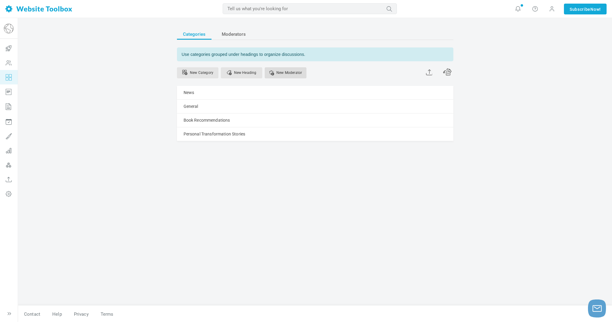
click at [291, 77] on link "New Moderator" at bounding box center [286, 72] width 42 height 11
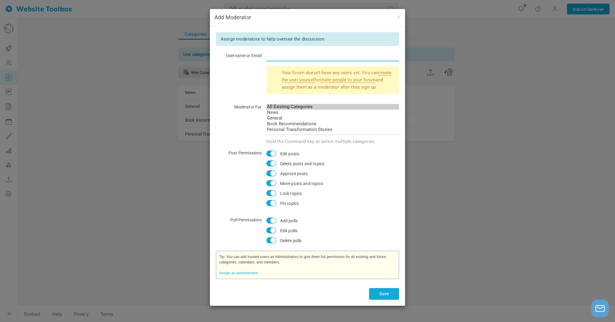
type input "[EMAIL_ADDRESS][DOMAIN_NAME]"
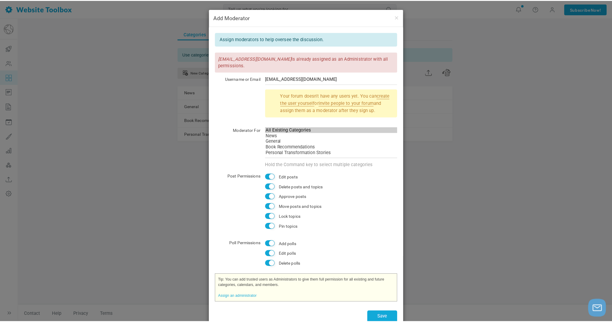
scroll to position [15, 0]
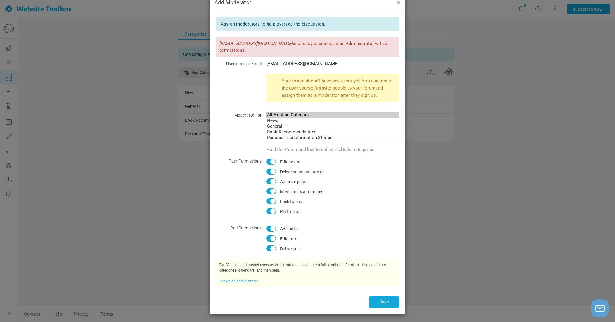
click at [396, 4] on button "button" at bounding box center [398, 1] width 5 height 7
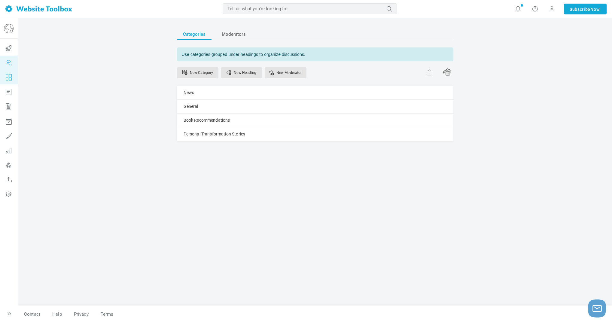
click at [3, 62] on icon at bounding box center [9, 63] width 18 height 14
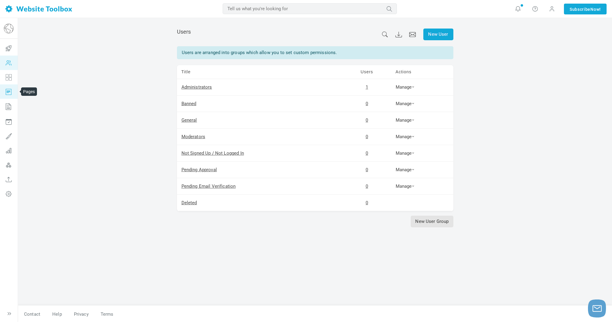
click at [7, 89] on icon at bounding box center [9, 91] width 18 height 14
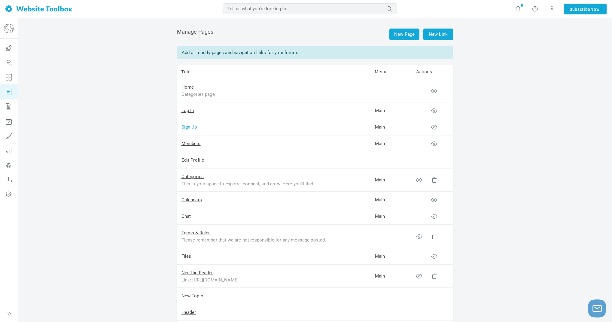
click at [190, 127] on link "Sign Up" at bounding box center [189, 126] width 16 height 5
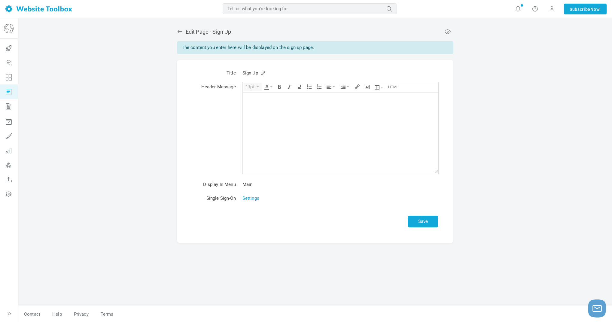
click at [181, 31] on icon at bounding box center [180, 32] width 6 height 6
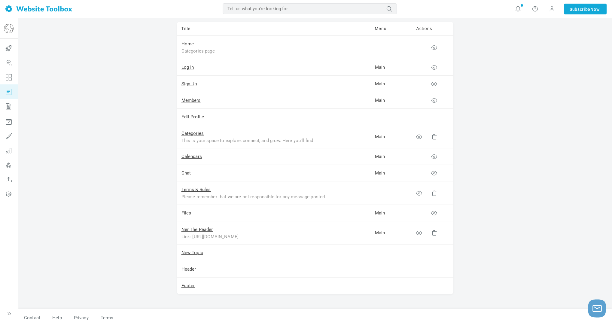
scroll to position [47, 0]
